Goal: Task Accomplishment & Management: Manage account settings

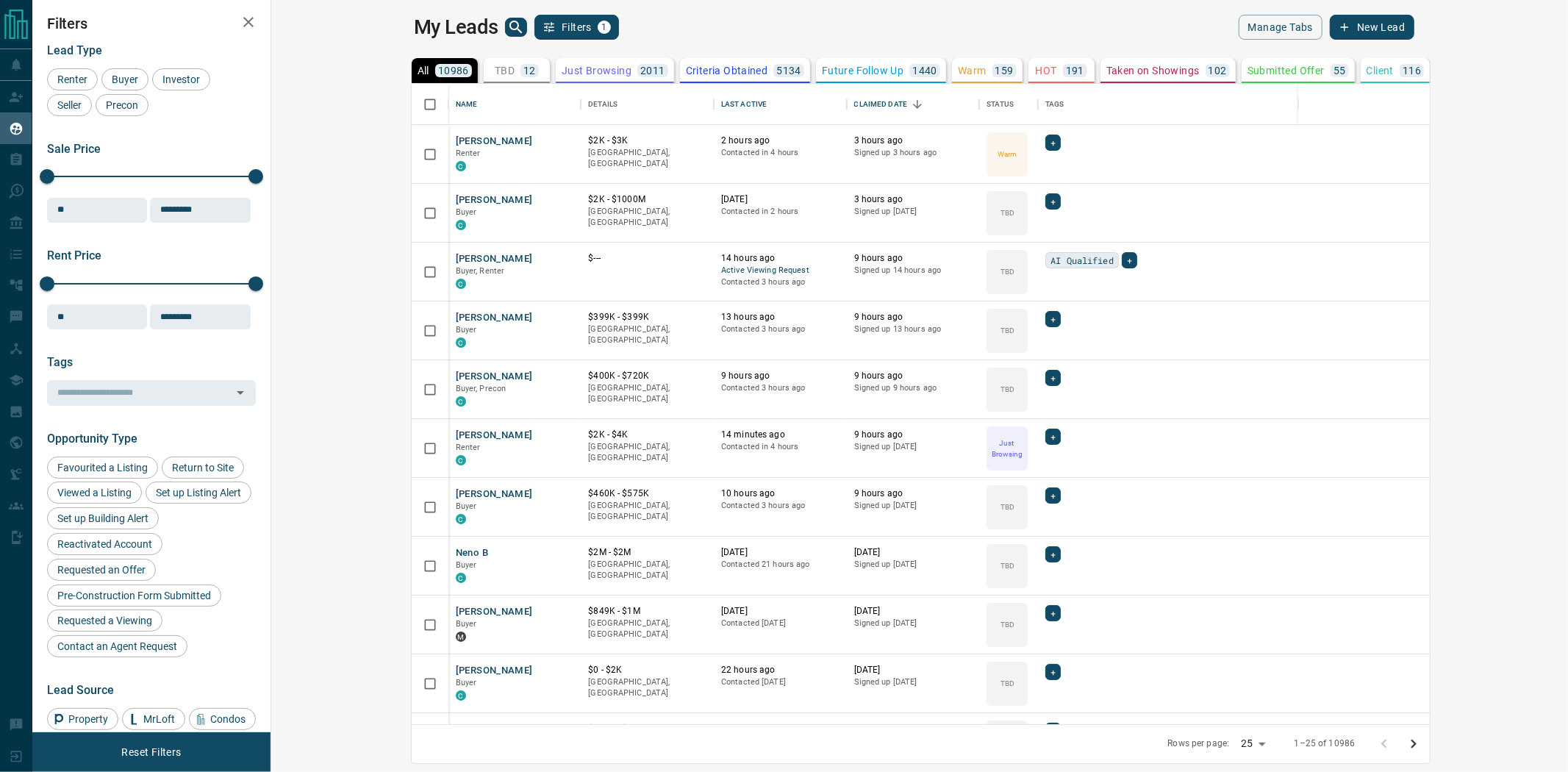
scroll to position [627, 1277]
click at [822, 65] on p "Future Follow Up" at bounding box center [862, 70] width 81 height 10
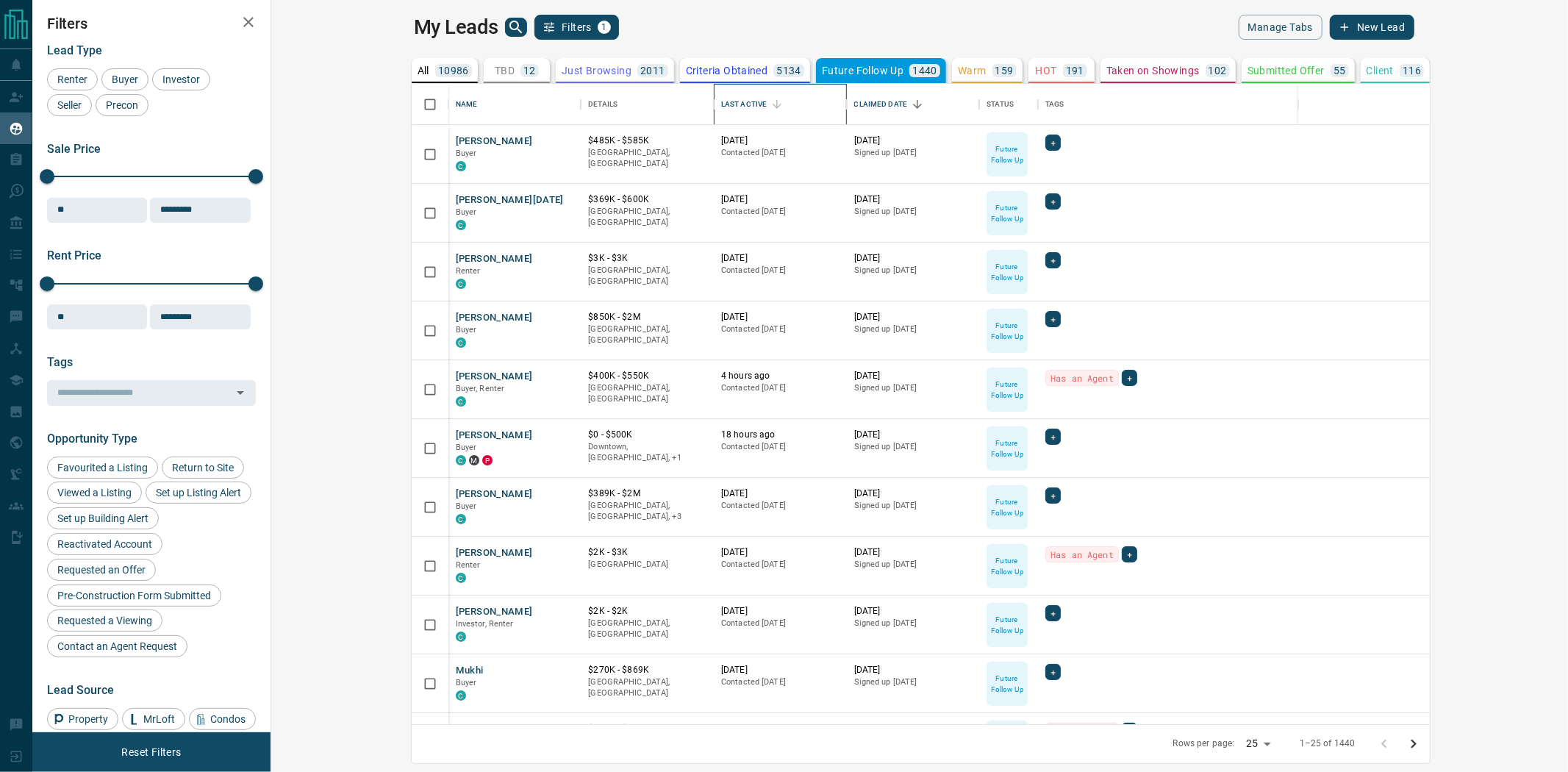
click at [721, 108] on div "Last Active" at bounding box center [744, 104] width 46 height 41
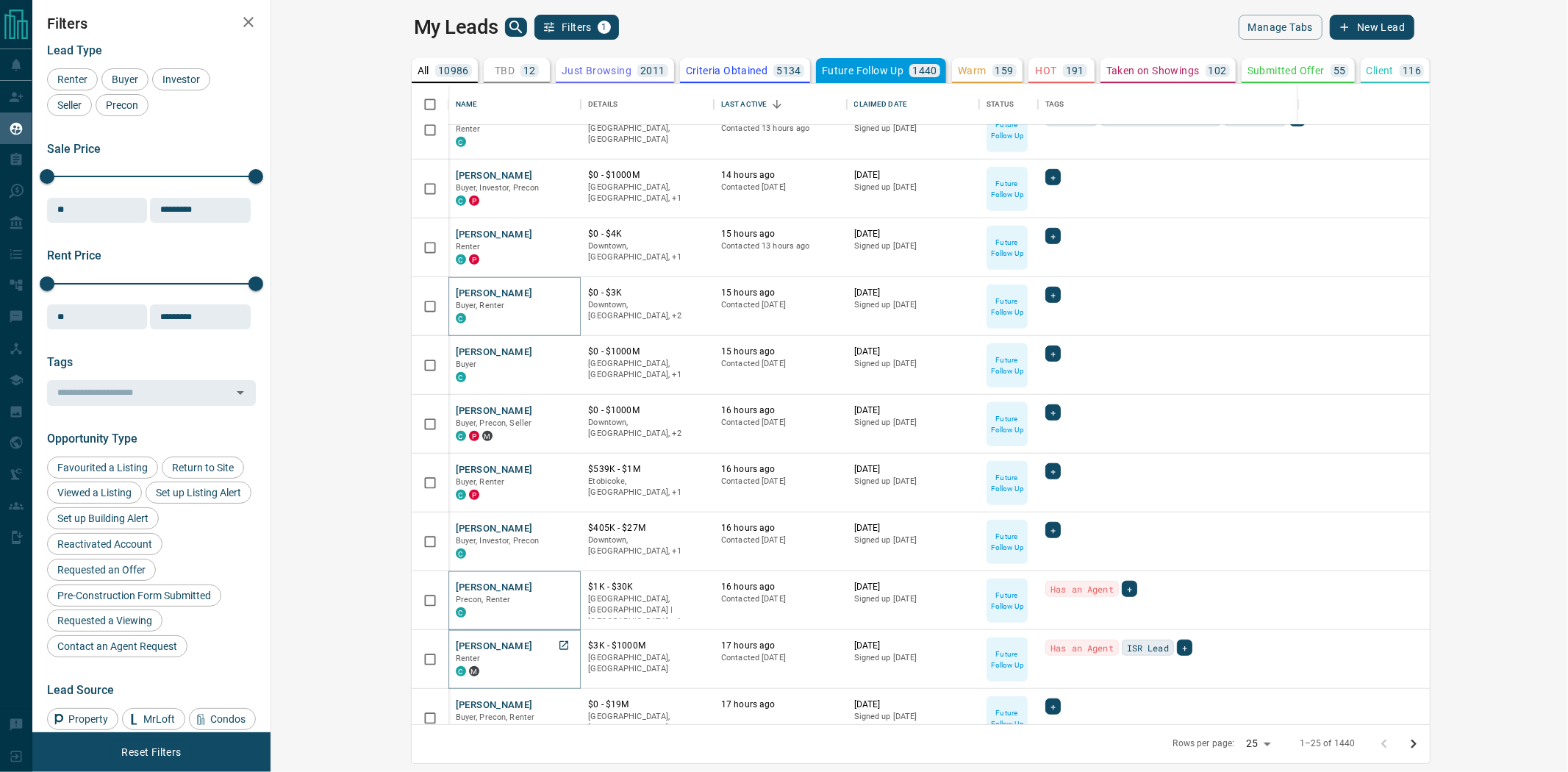
scroll to position [871, 0]
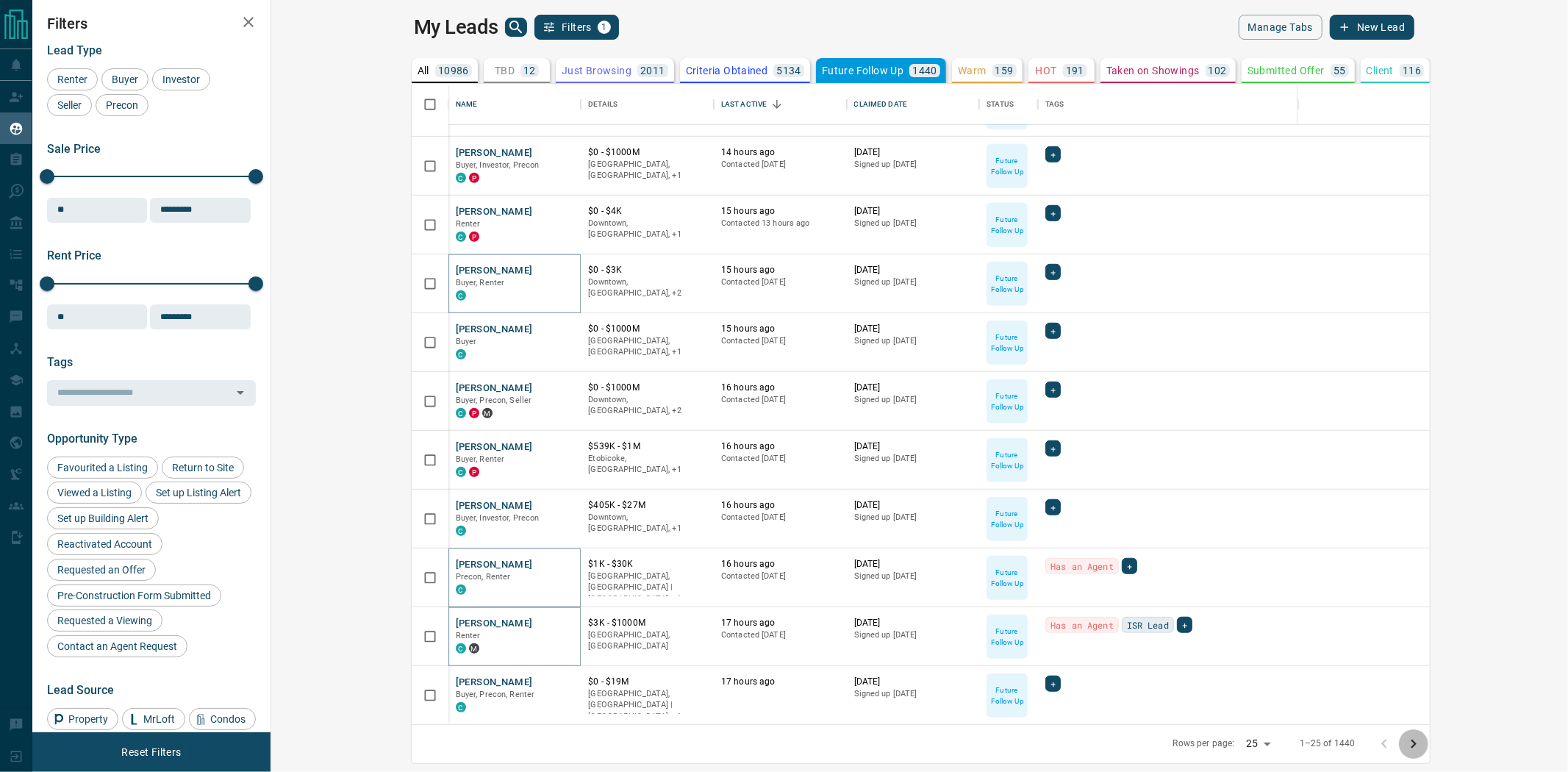
drag, startPoint x: 1550, startPoint y: 745, endPoint x: 1265, endPoint y: 716, distance: 286.5
click at [1422, 746] on icon "Go to next page" at bounding box center [1413, 744] width 17 height 17
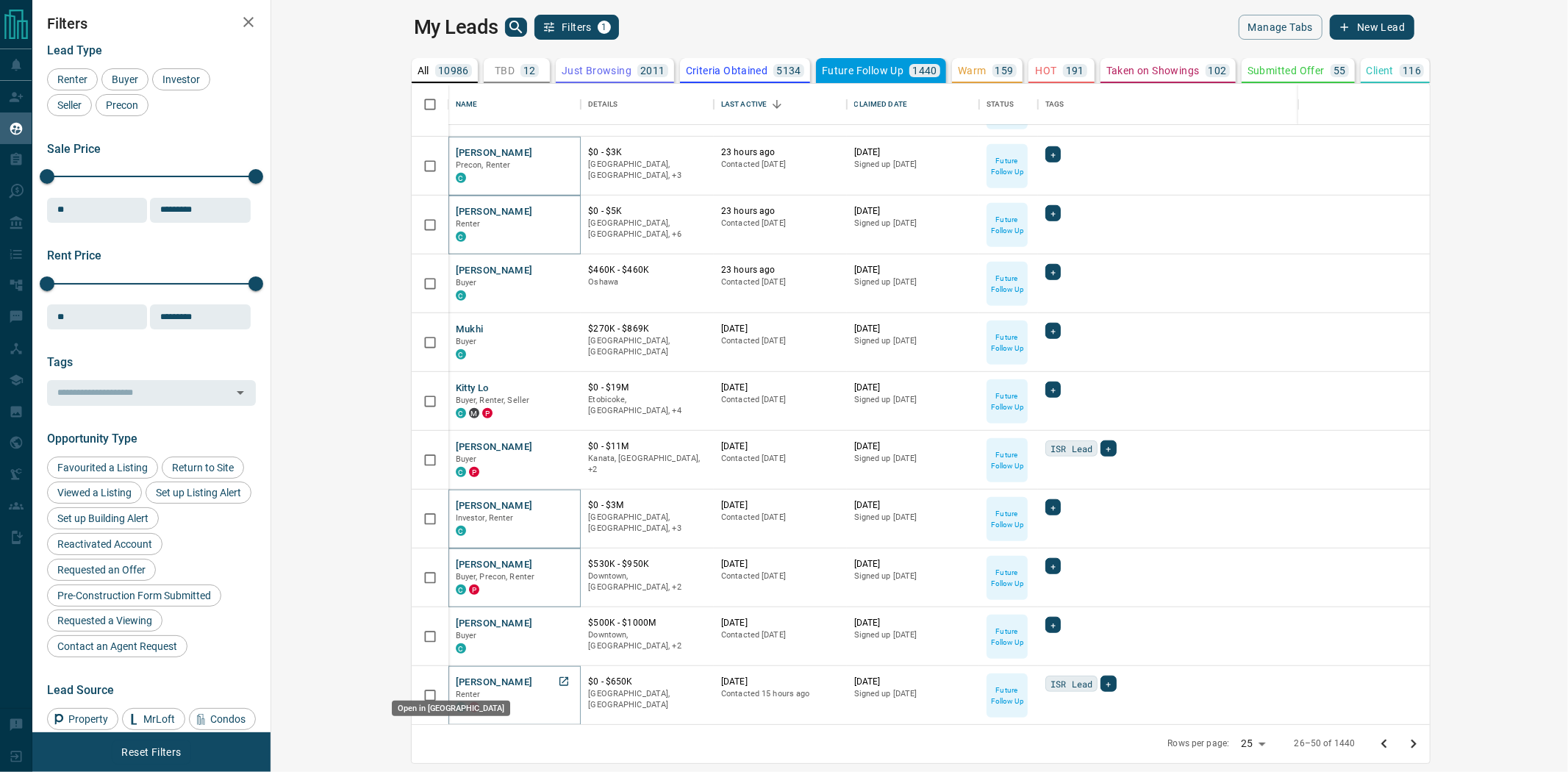
drag, startPoint x: 438, startPoint y: 674, endPoint x: 425, endPoint y: 678, distance: 13.6
click at [1422, 743] on icon "Go to next page" at bounding box center [1413, 744] width 17 height 17
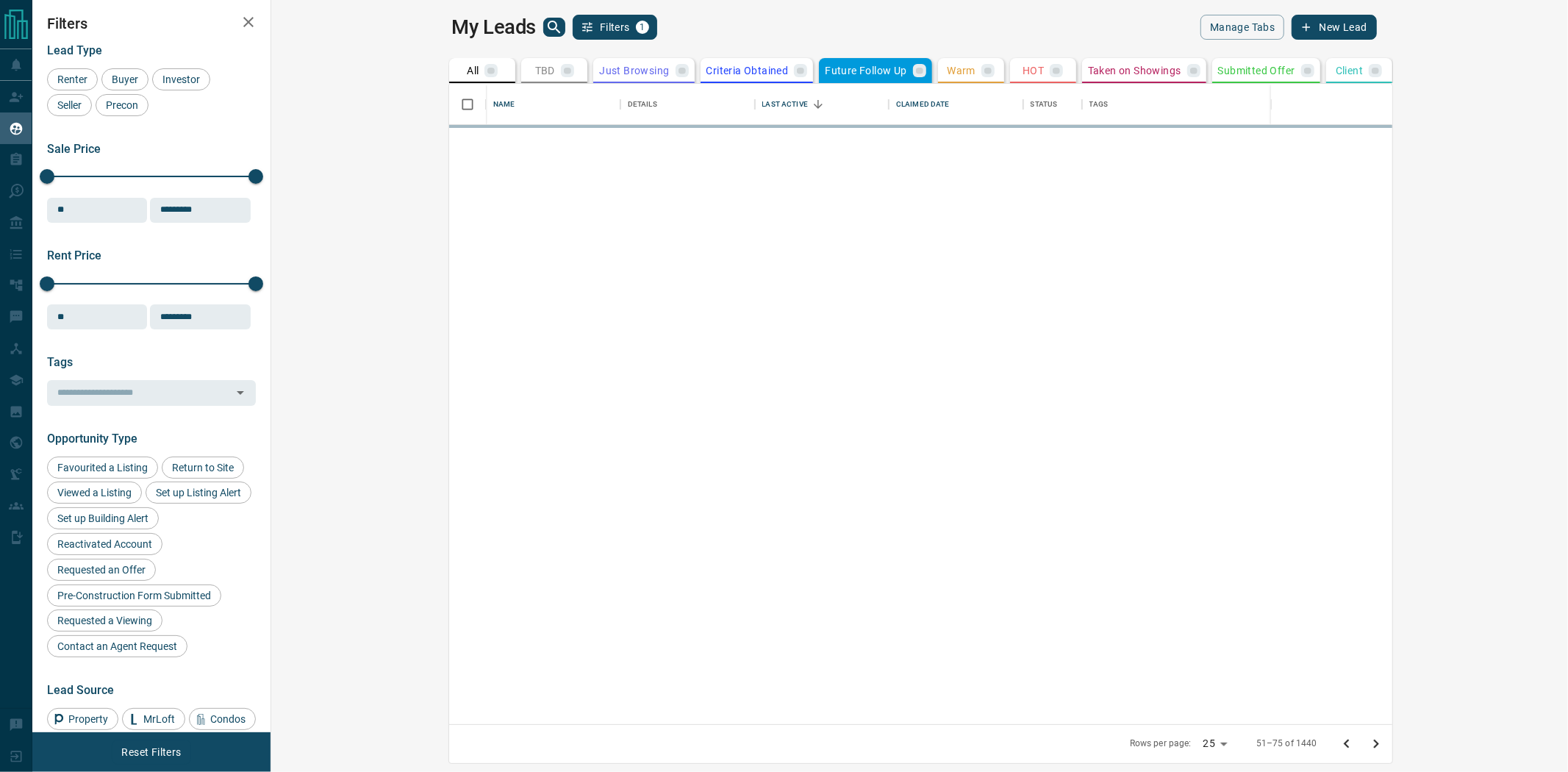
scroll to position [0, 0]
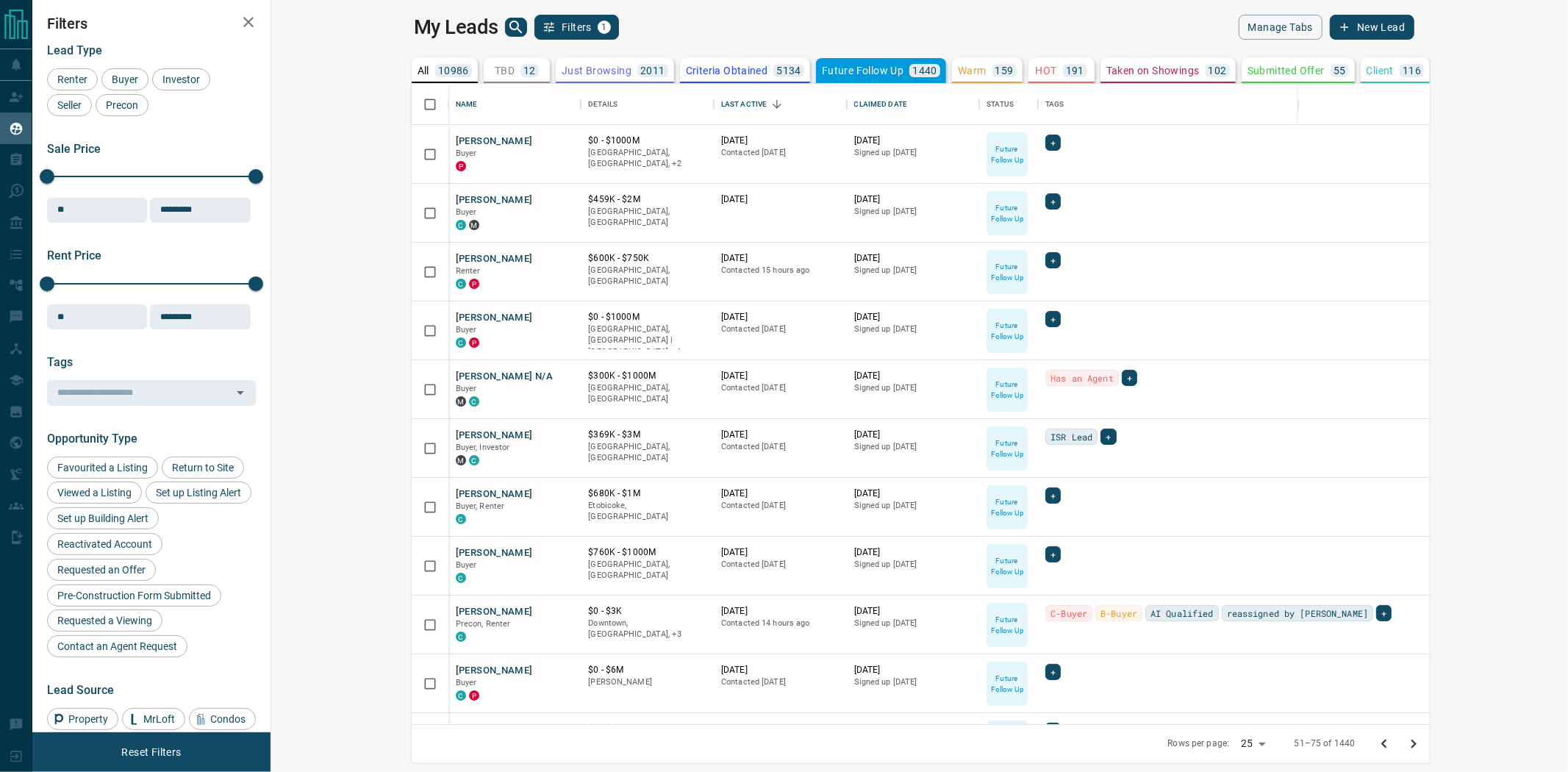
click at [686, 69] on p "Criteria Obtained" at bounding box center [727, 70] width 82 height 10
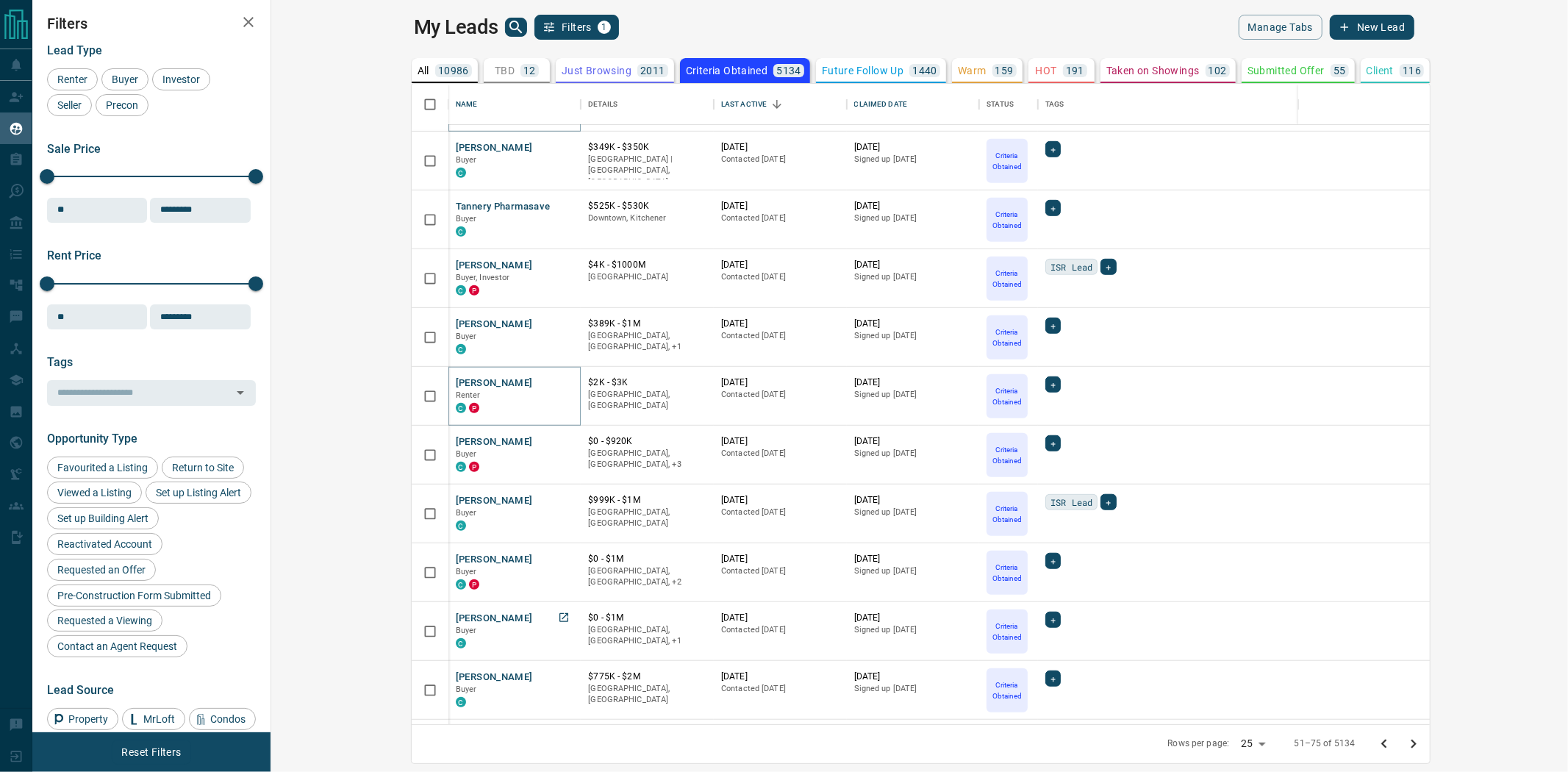
scroll to position [871, 0]
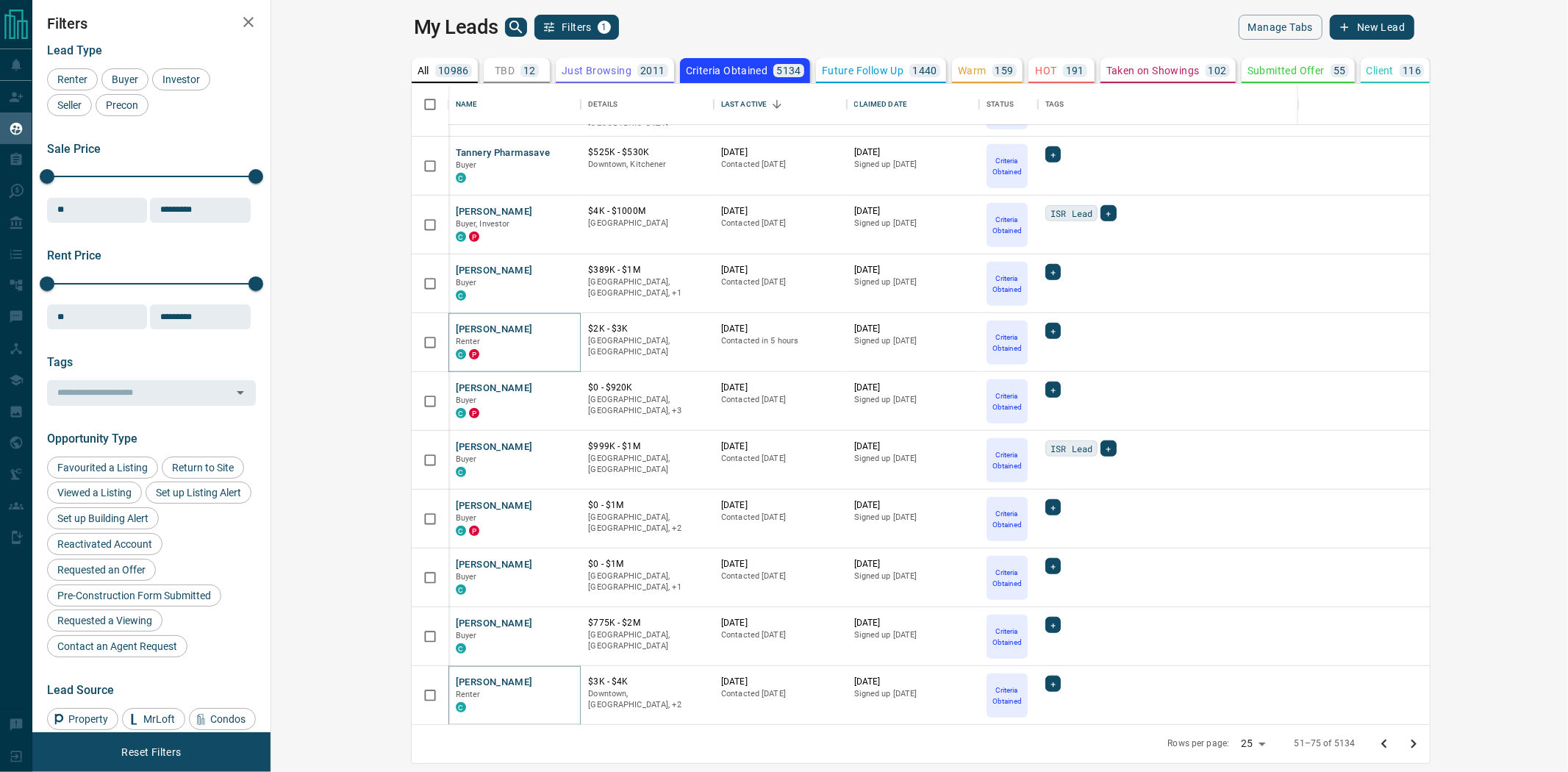
click at [1428, 734] on button "Go to next page" at bounding box center [1413, 745] width 29 height 29
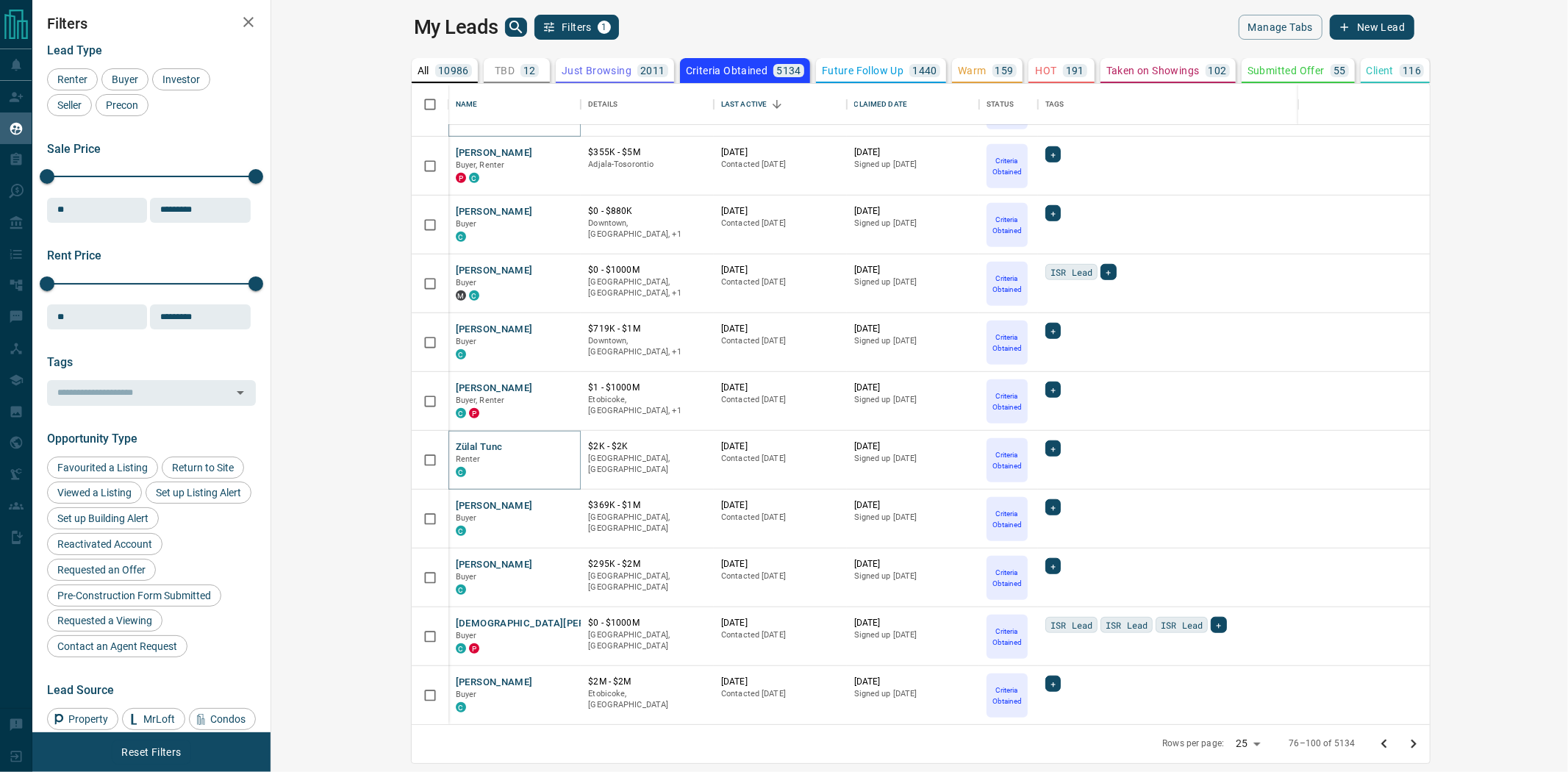
click at [1422, 745] on icon "Go to next page" at bounding box center [1413, 744] width 17 height 17
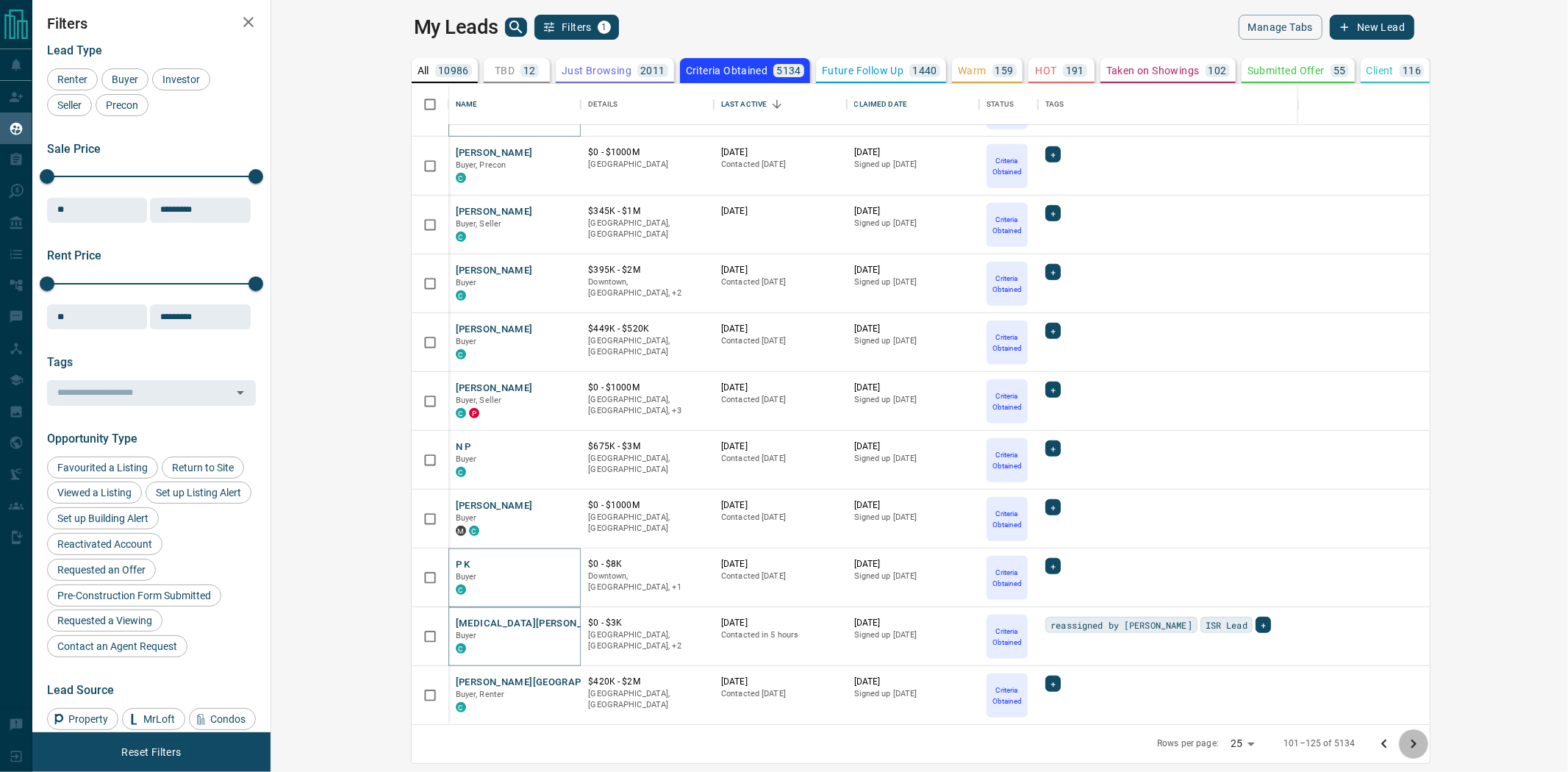
click at [1422, 739] on icon "Go to next page" at bounding box center [1413, 744] width 17 height 17
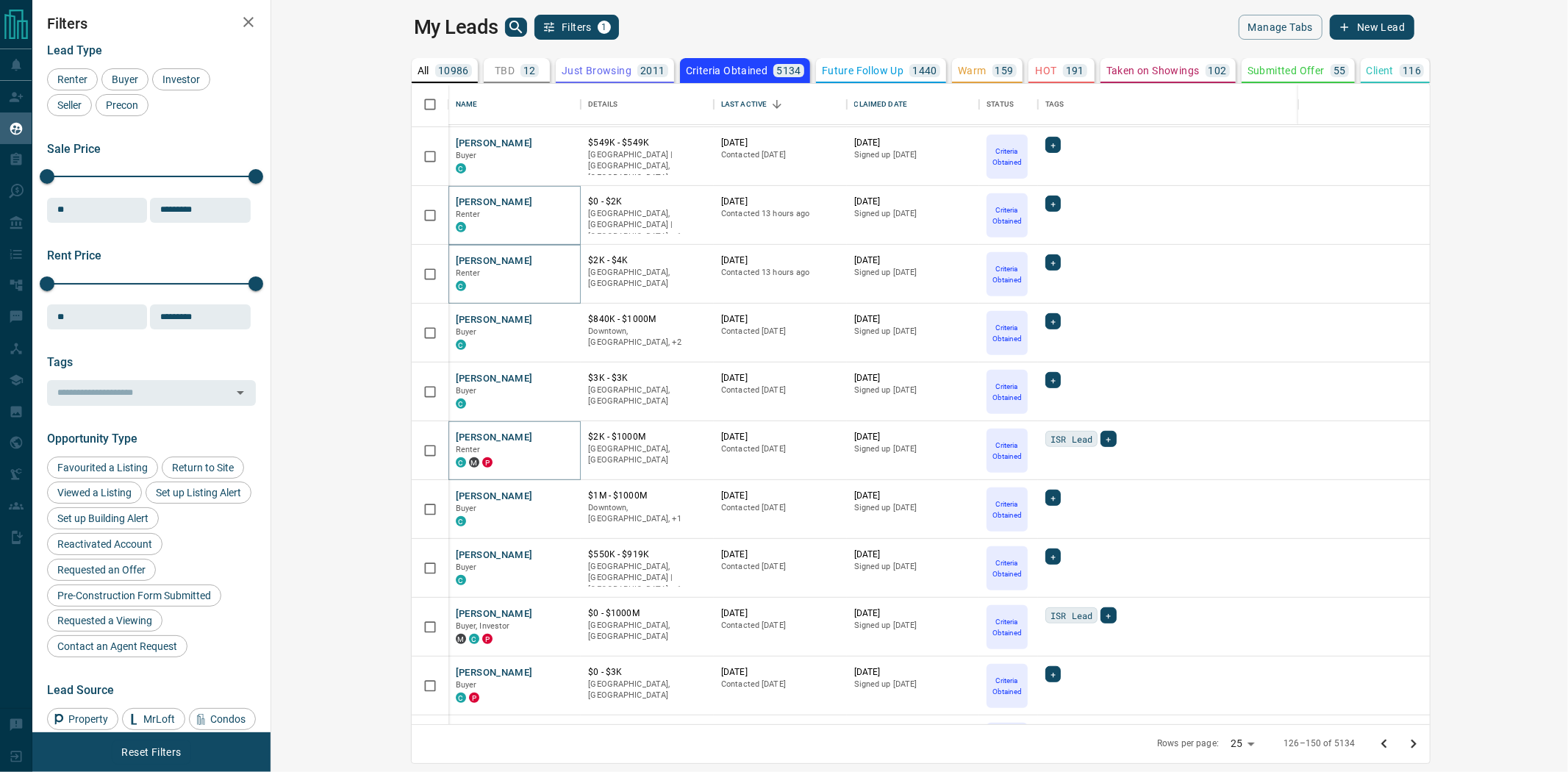
scroll to position [571, 0]
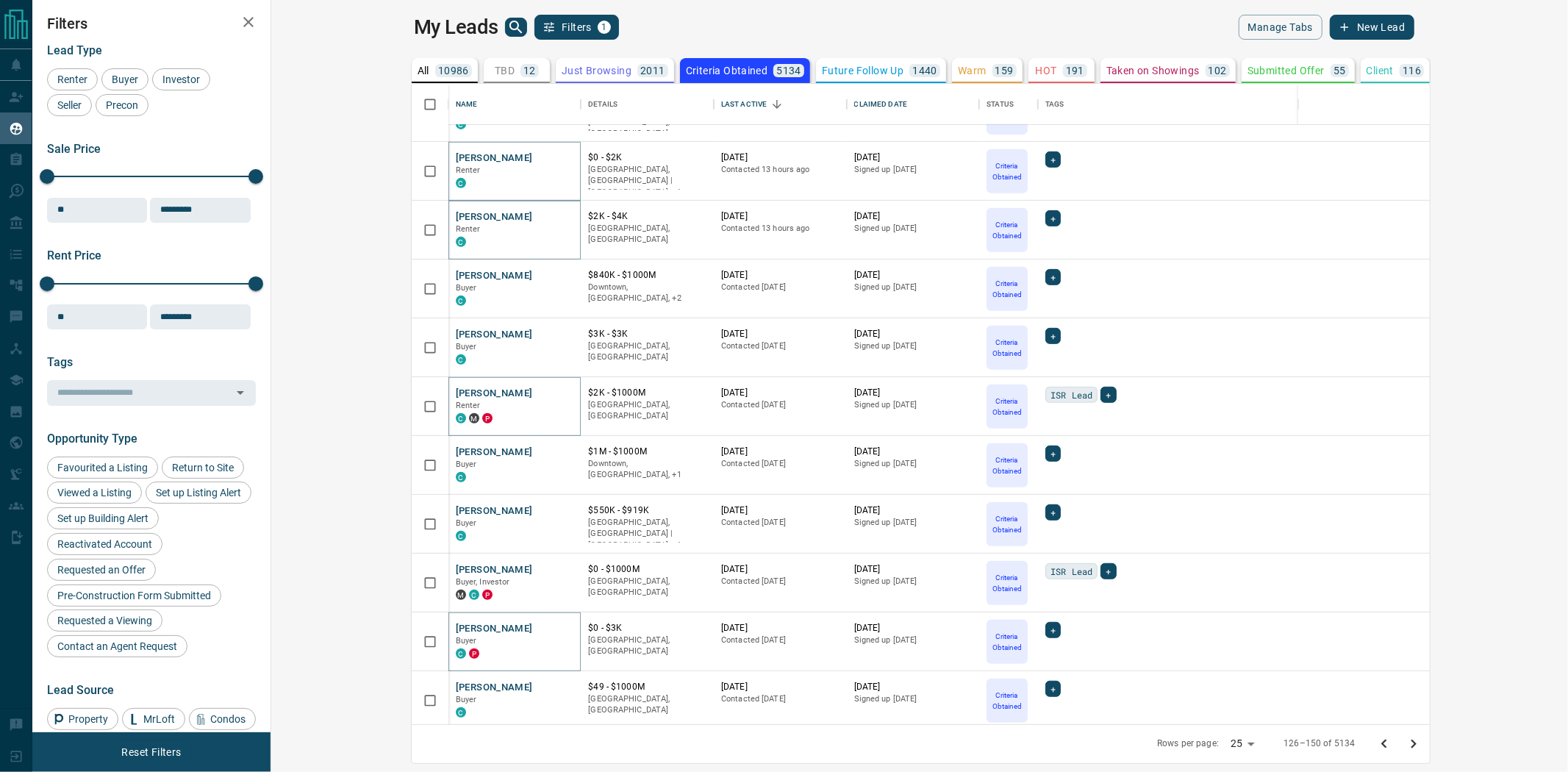
click at [1422, 738] on icon "Go to next page" at bounding box center [1413, 744] width 17 height 17
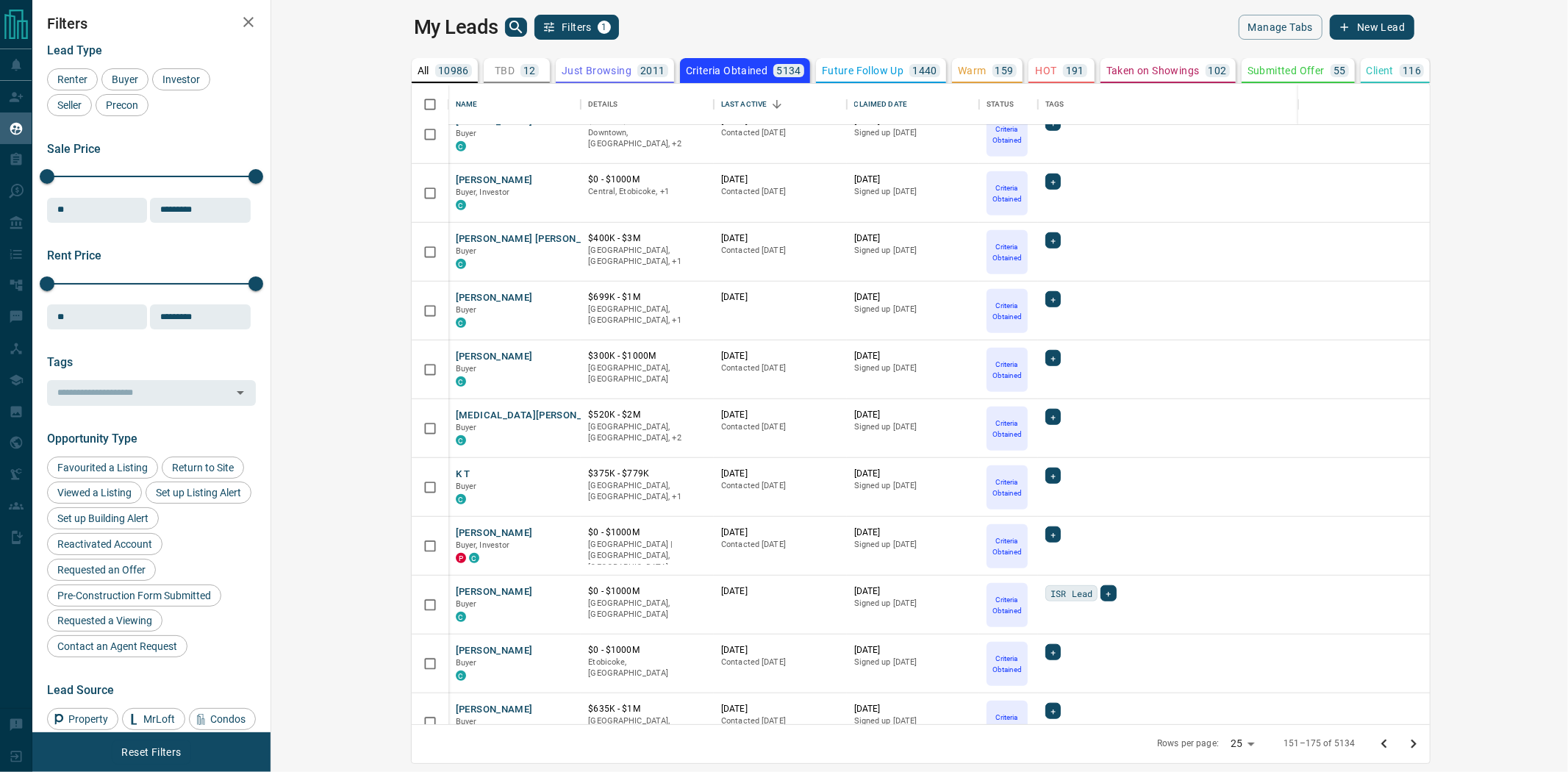
scroll to position [871, 0]
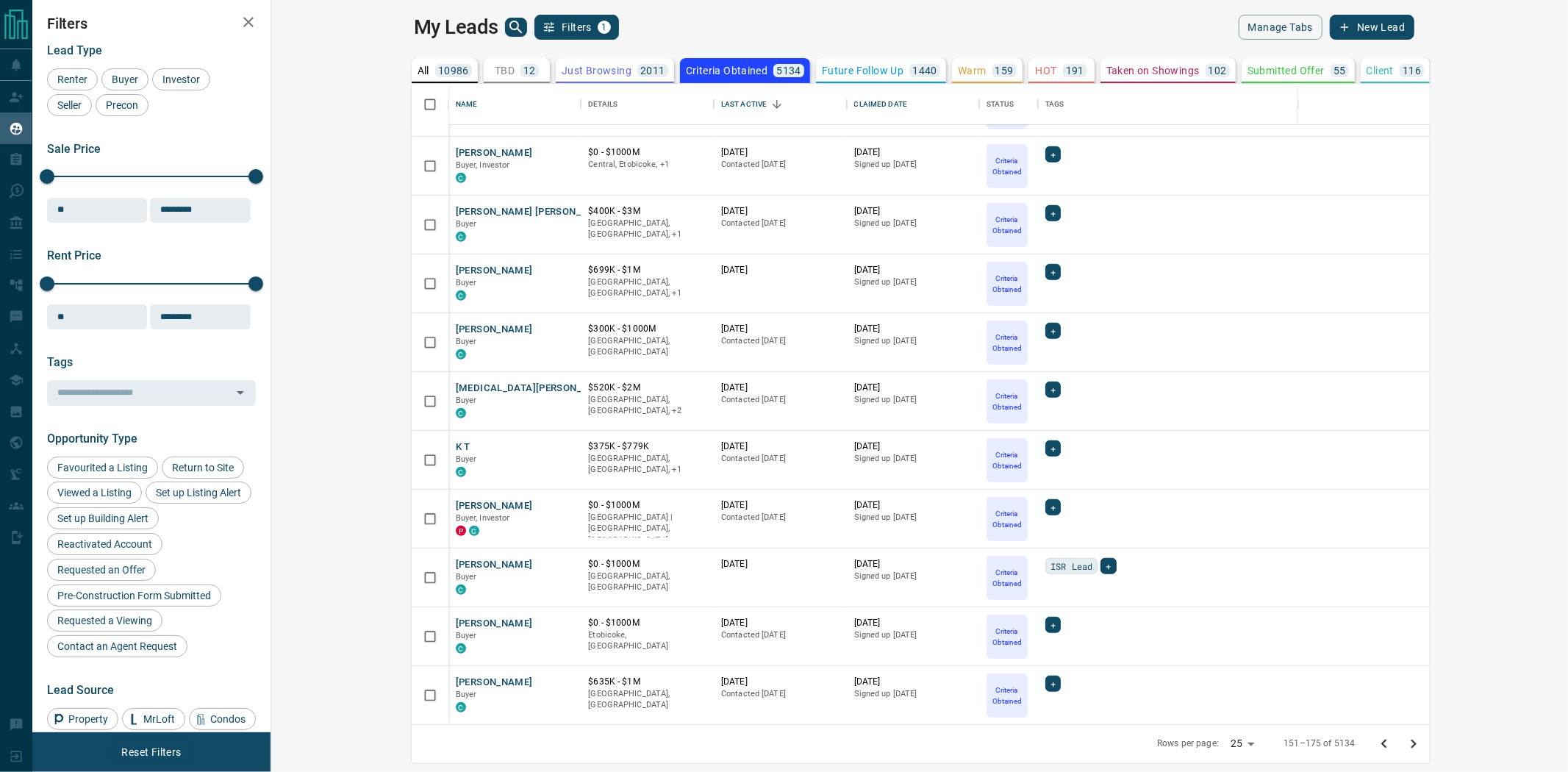
drag, startPoint x: 1547, startPoint y: 750, endPoint x: 1474, endPoint y: 734, distance: 74.7
click at [1422, 749] on icon "Go to next page" at bounding box center [1413, 744] width 17 height 17
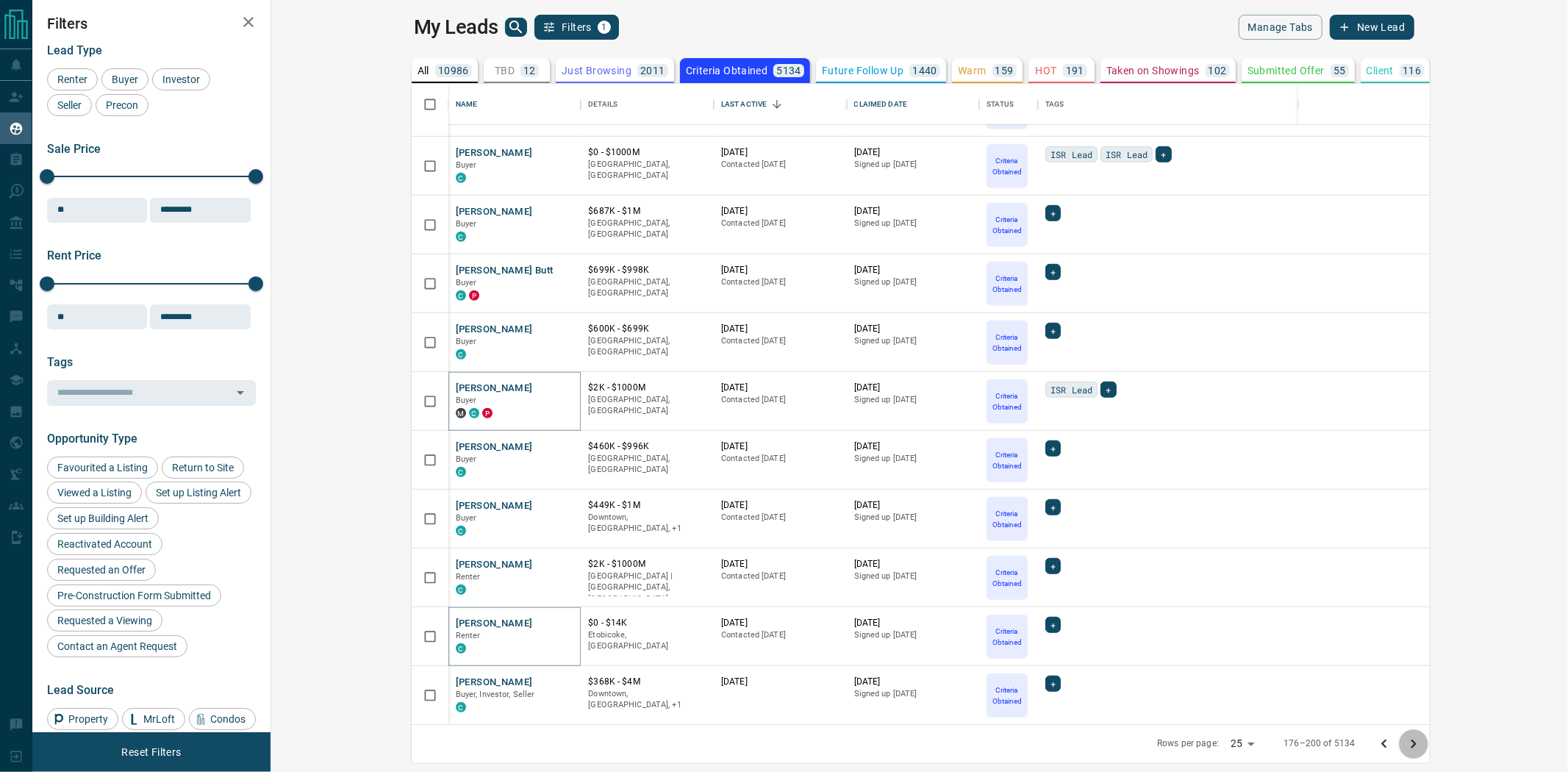
click at [1422, 747] on icon "Go to next page" at bounding box center [1413, 744] width 17 height 17
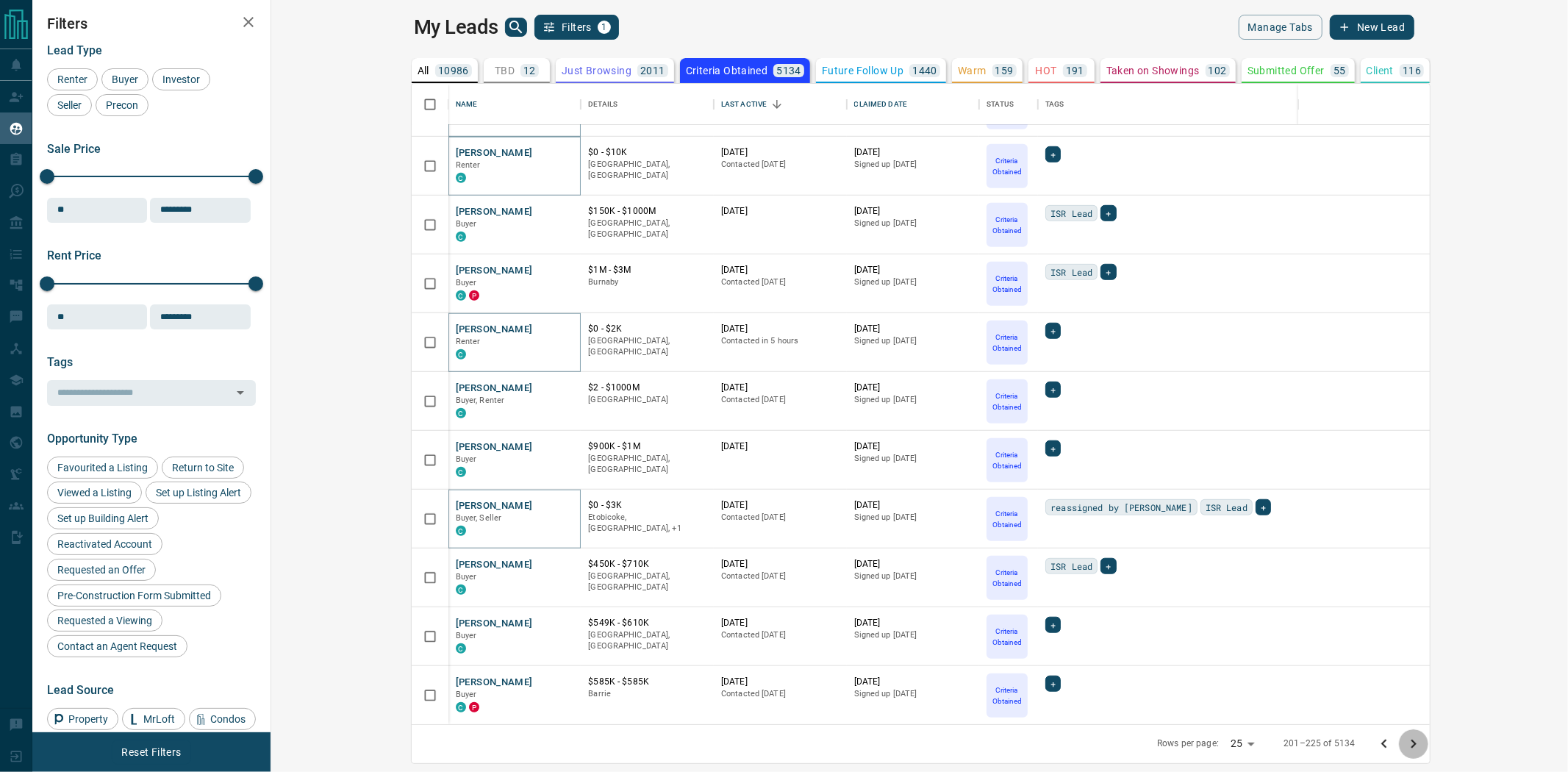
drag, startPoint x: 1547, startPoint y: 738, endPoint x: 976, endPoint y: 625, distance: 582.1
click at [1422, 738] on icon "Go to next page" at bounding box center [1413, 744] width 17 height 17
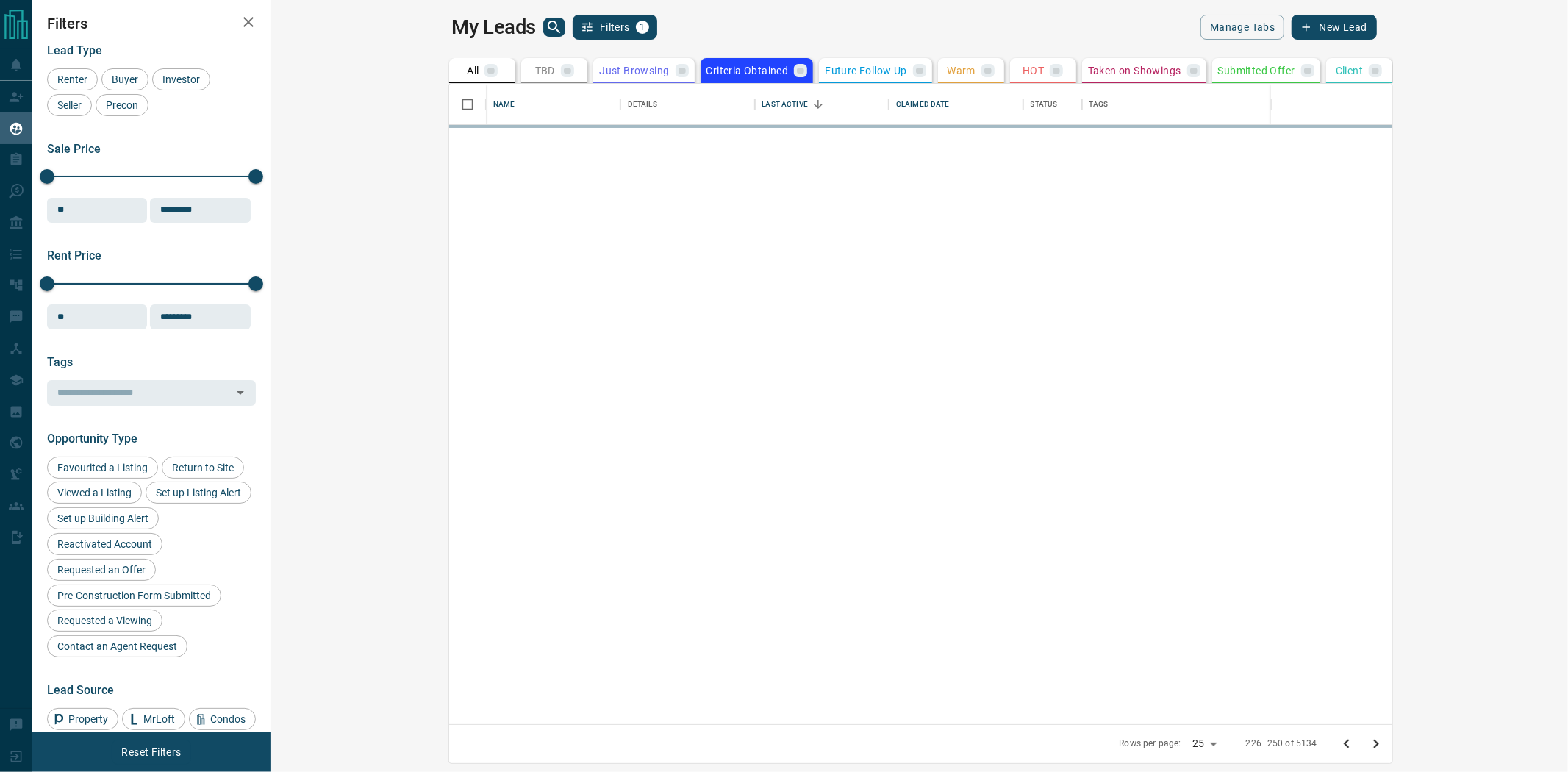
scroll to position [0, 0]
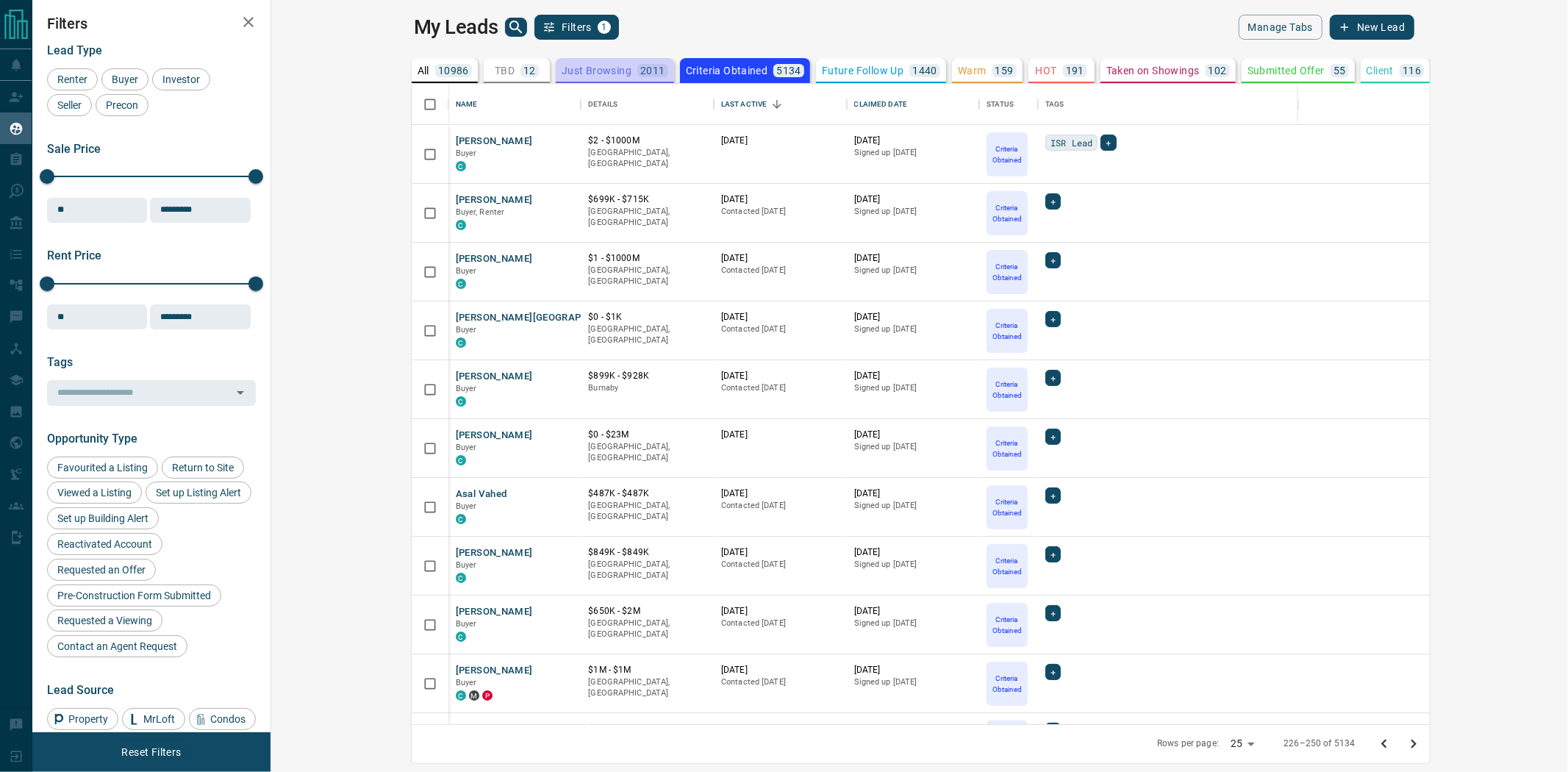
click at [562, 68] on p "Just Browsing" at bounding box center [597, 70] width 70 height 10
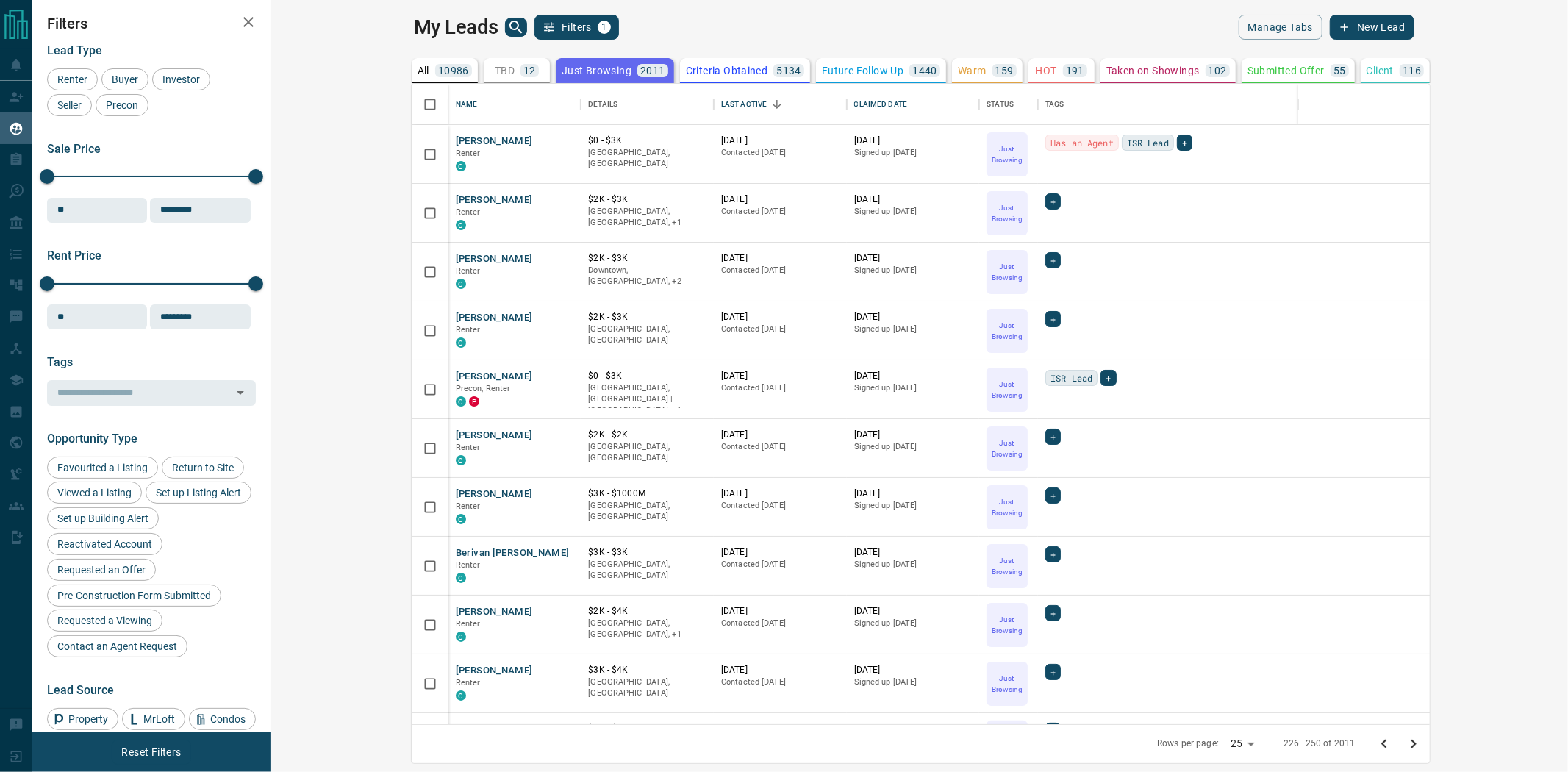
click at [1387, 742] on icon "Go to previous page" at bounding box center [1384, 745] width 5 height 9
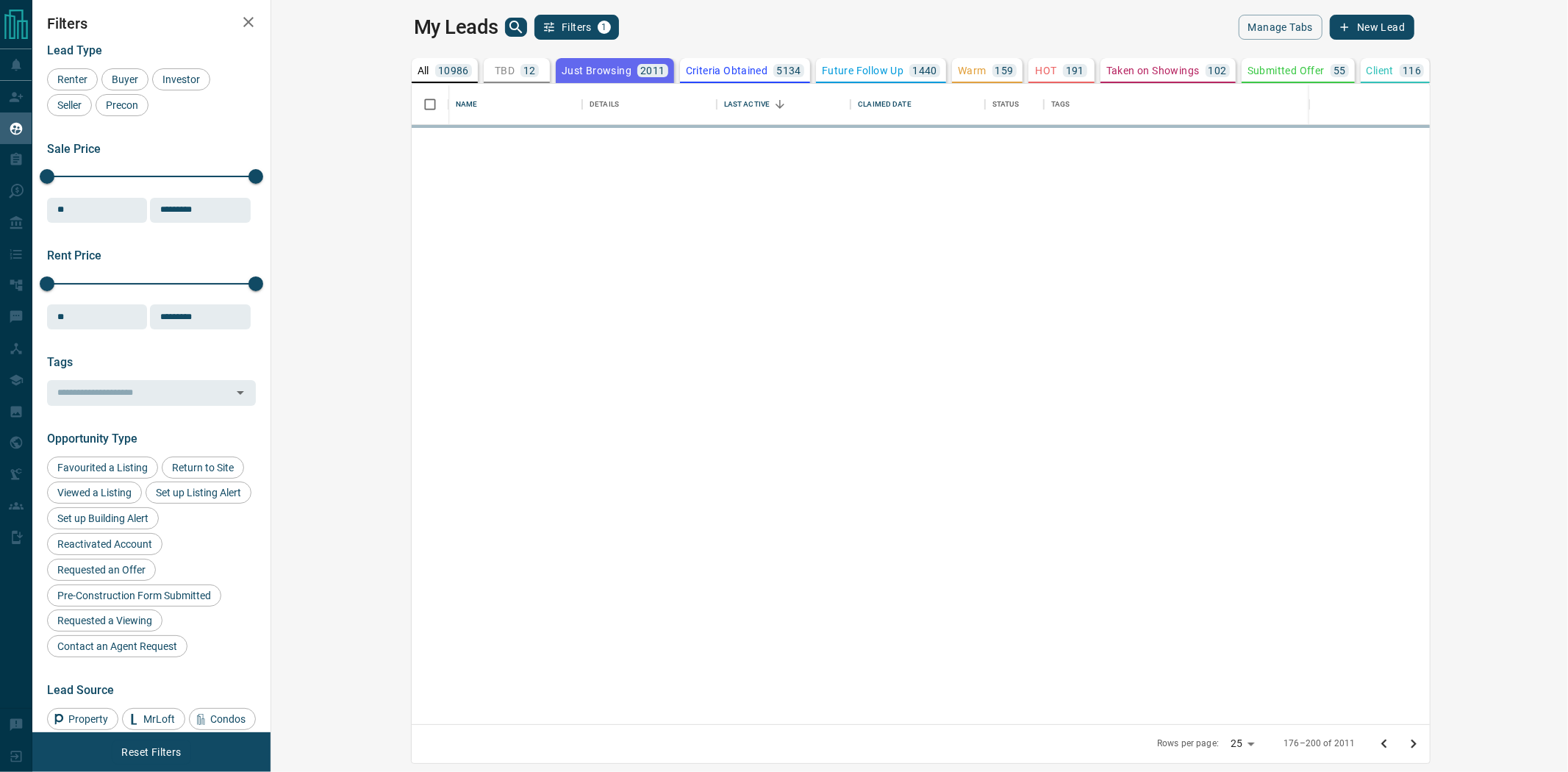
click at [1387, 742] on icon "Go to previous page" at bounding box center [1384, 745] width 5 height 9
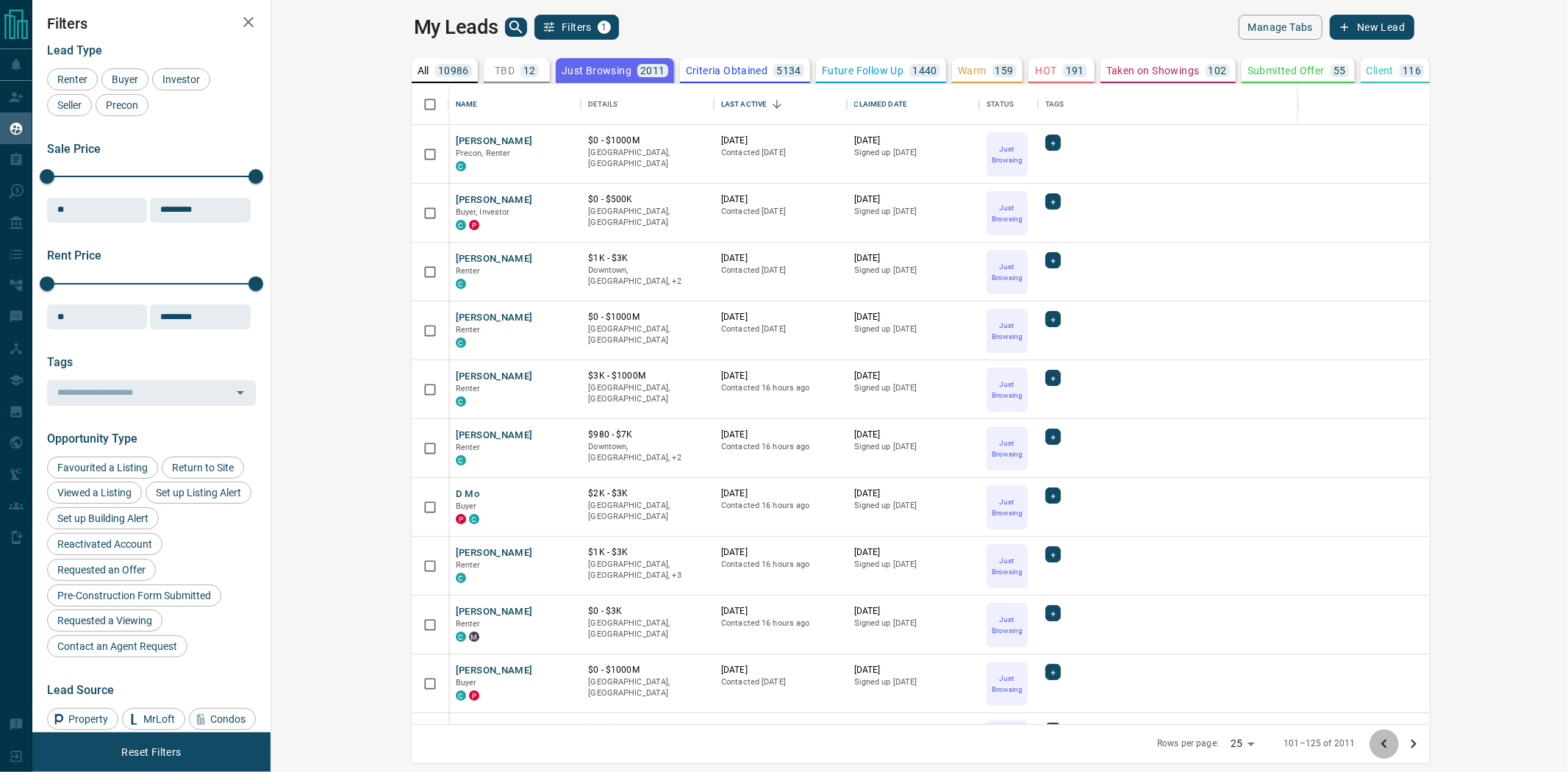
click at [1387, 743] on icon "Go to previous page" at bounding box center [1384, 745] width 5 height 9
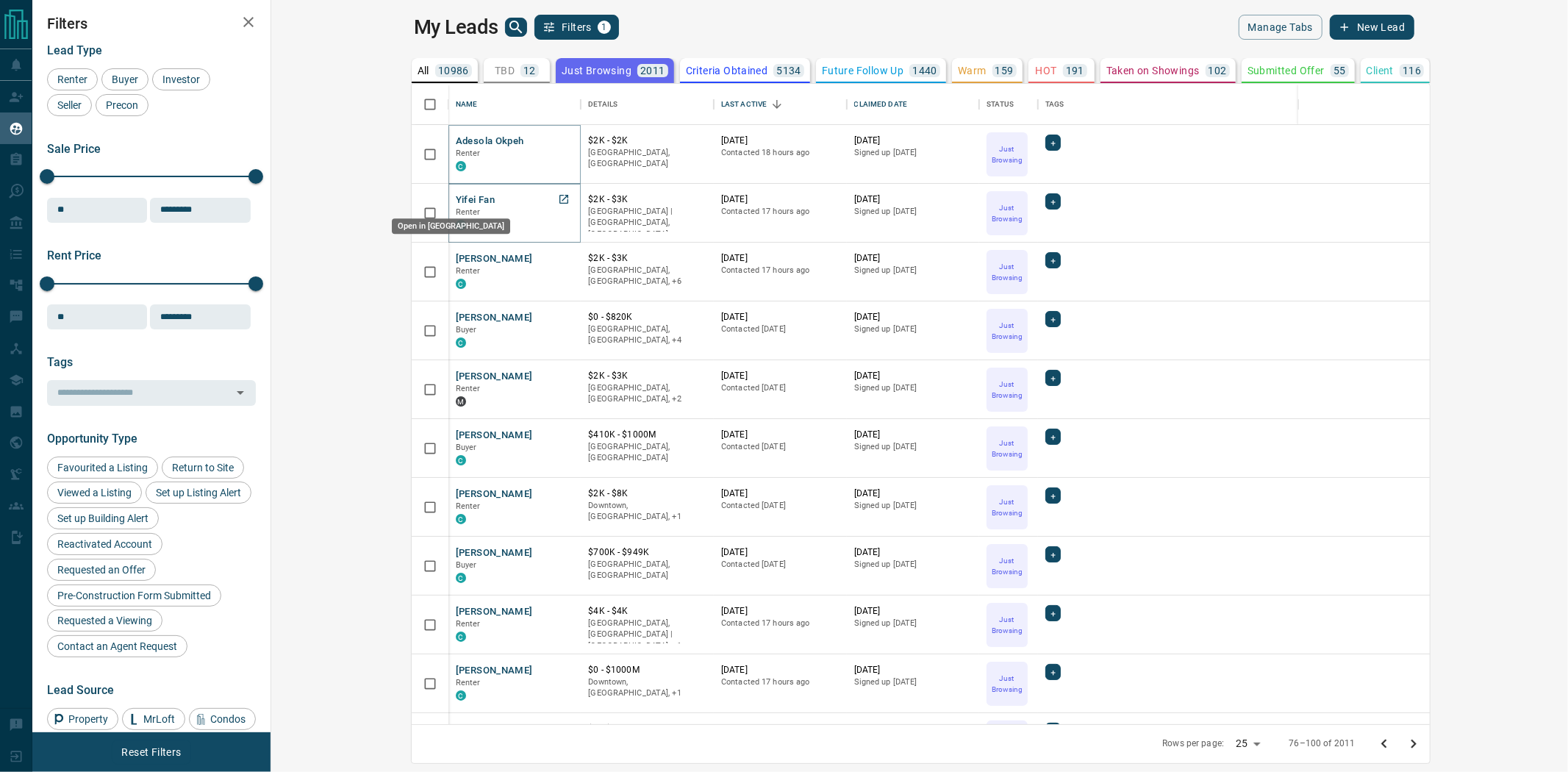
drag, startPoint x: 425, startPoint y: 194, endPoint x: 424, endPoint y: 201, distance: 7.1
drag, startPoint x: 428, startPoint y: 261, endPoint x: 427, endPoint y: 275, distance: 14.0
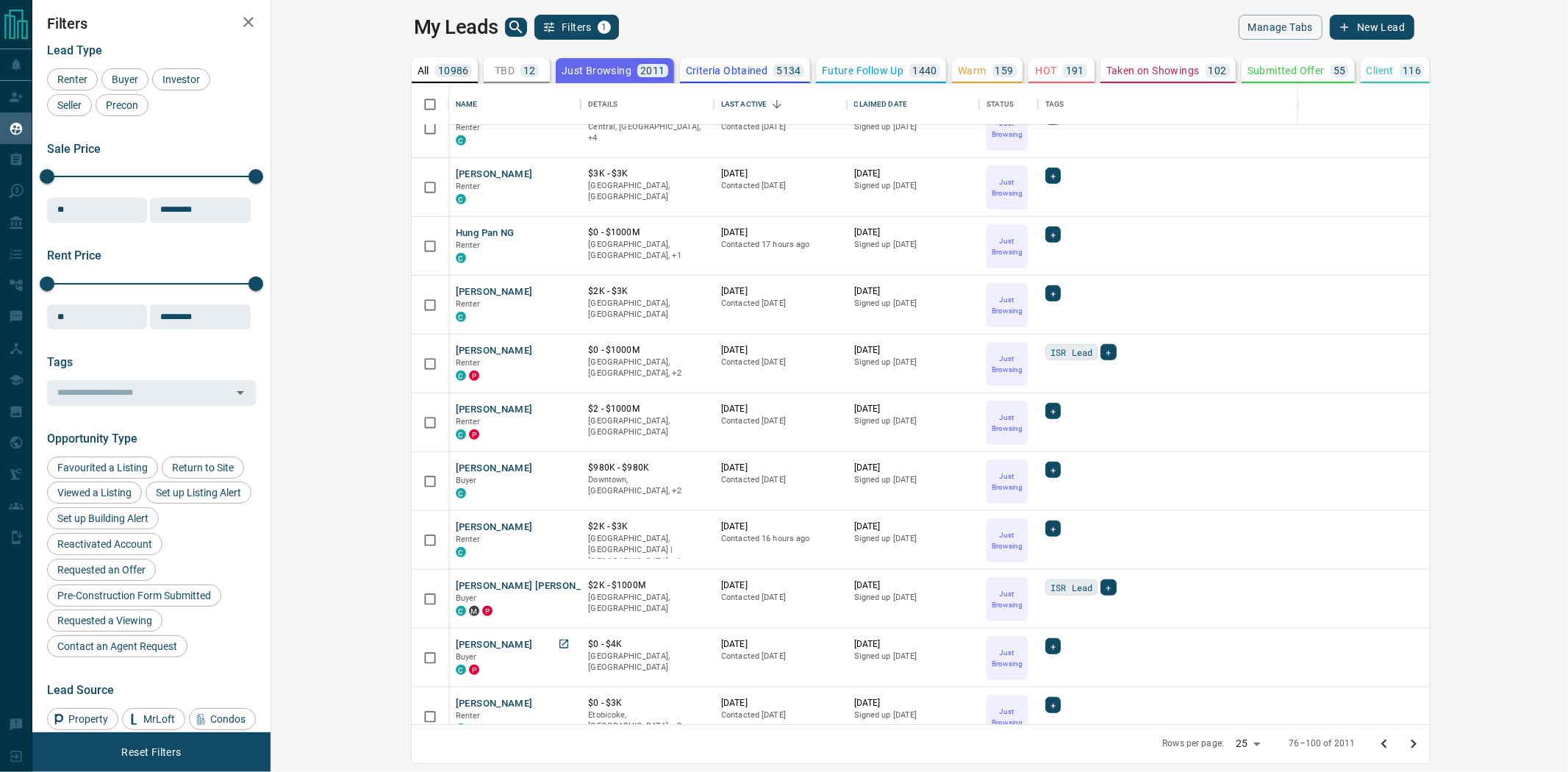
scroll to position [871, 0]
